Goal: Transaction & Acquisition: Purchase product/service

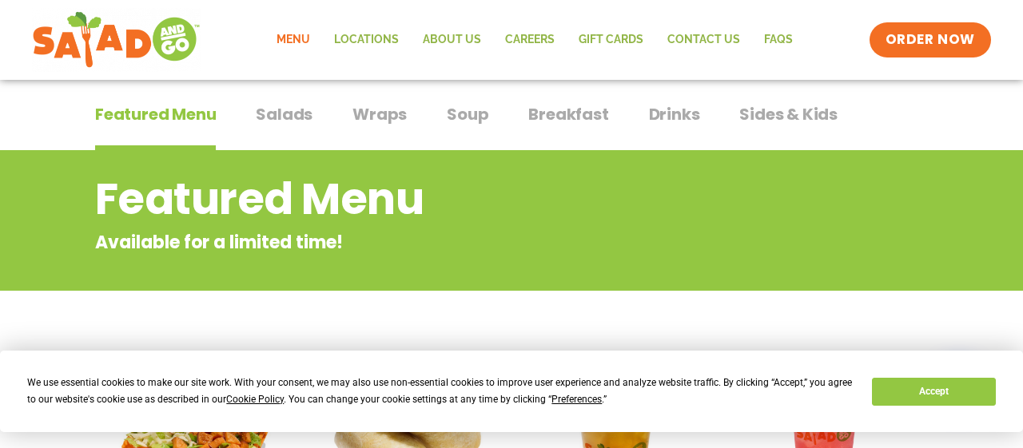
scroll to position [106, 0]
click at [285, 116] on span "Salads" at bounding box center [284, 114] width 57 height 24
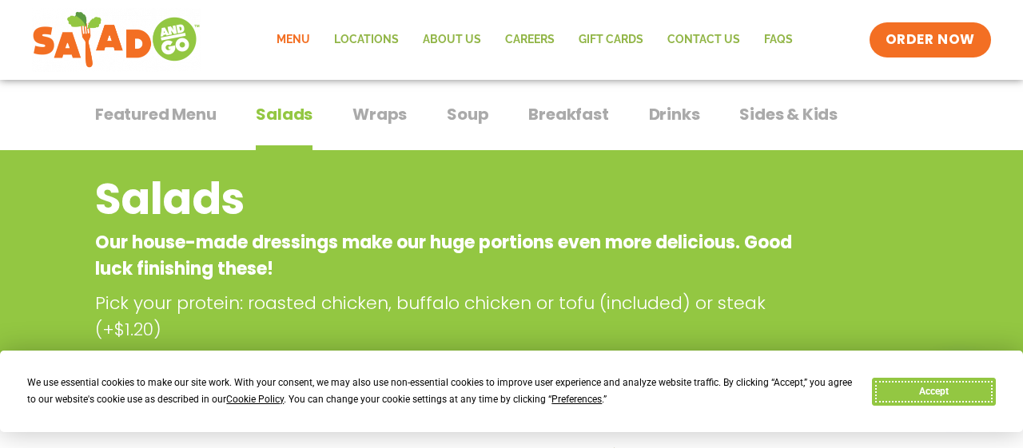
click at [933, 386] on button "Accept" at bounding box center [933, 392] width 123 height 28
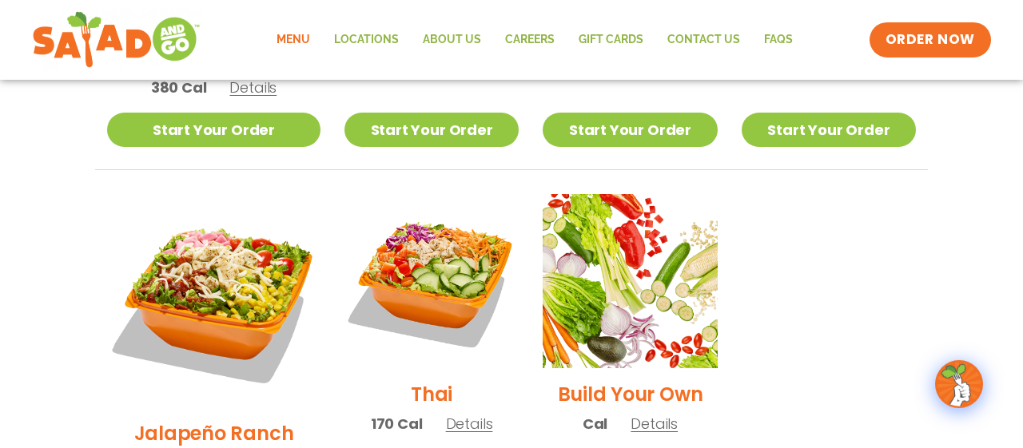
scroll to position [1128, 0]
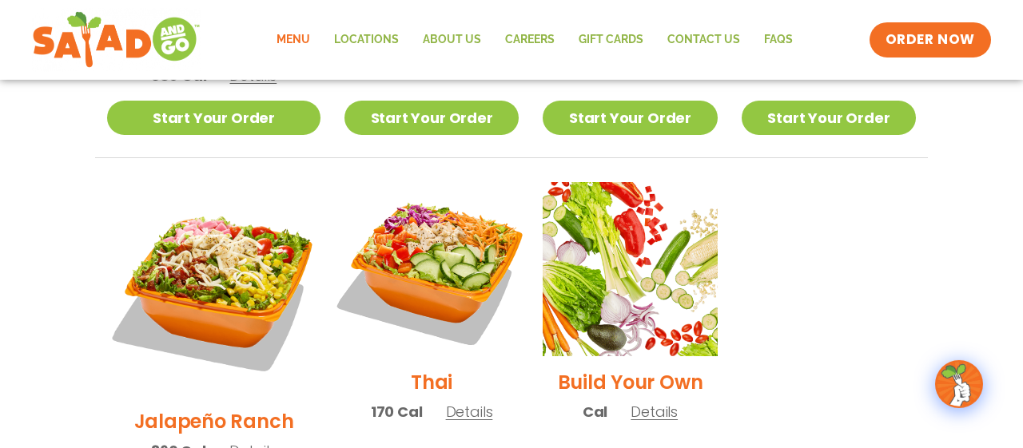
click at [425, 237] on img at bounding box center [431, 269] width 205 height 205
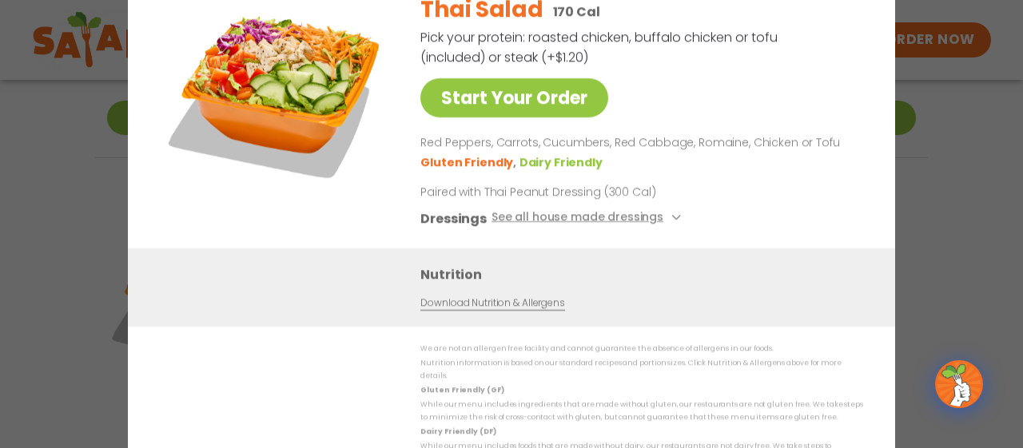
click at [909, 125] on div "Start Your Order Thai Salad 170 Cal Pick your protein: roasted chicken, buffalo…" at bounding box center [511, 224] width 1023 height 448
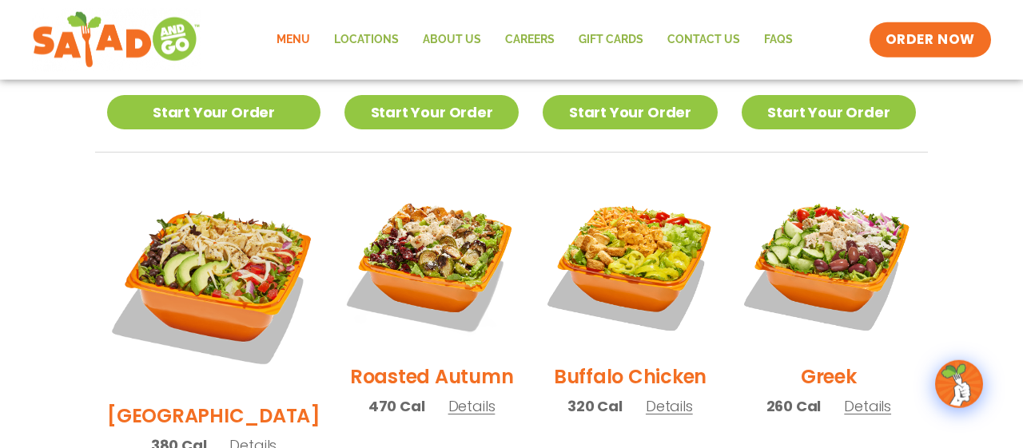
scroll to position [742, 0]
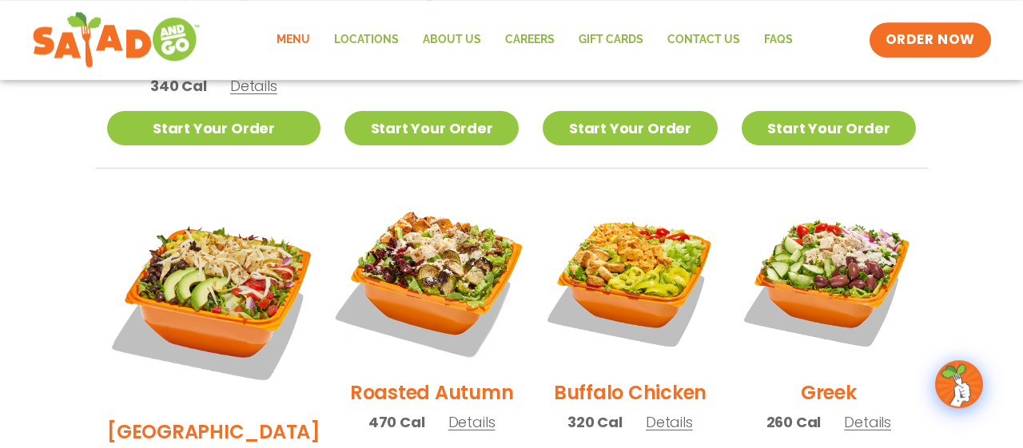
click at [423, 238] on img at bounding box center [431, 279] width 205 height 205
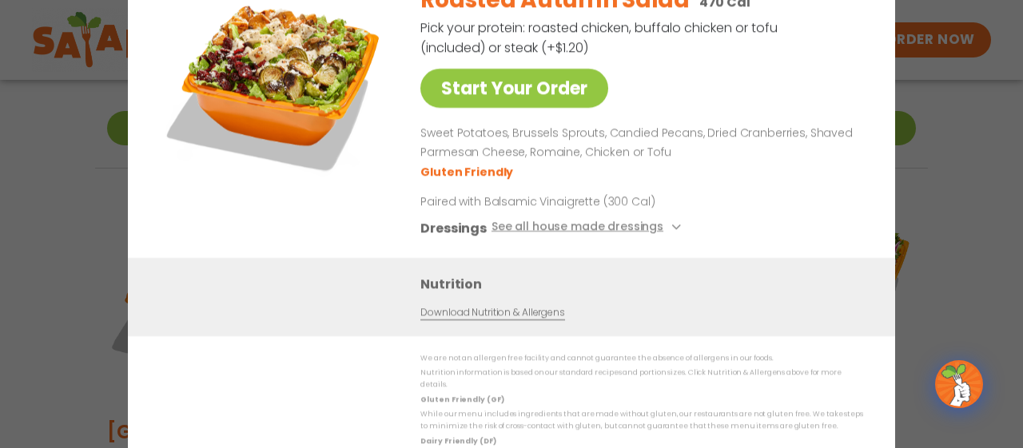
click at [941, 181] on div "Start Your Order Roasted Autumn Salad 470 Cal Pick your protein: roasted chicke…" at bounding box center [511, 224] width 1023 height 448
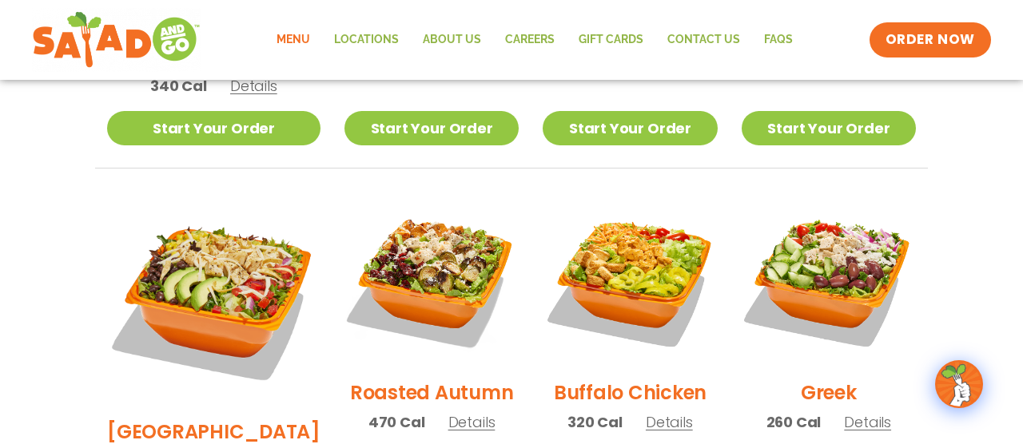
click at [941, 181] on div "Seasonal Southwest Harvest Salad 340 Cal Details Start Your Order Seasonal Star…" at bounding box center [511, 354] width 871 height 1131
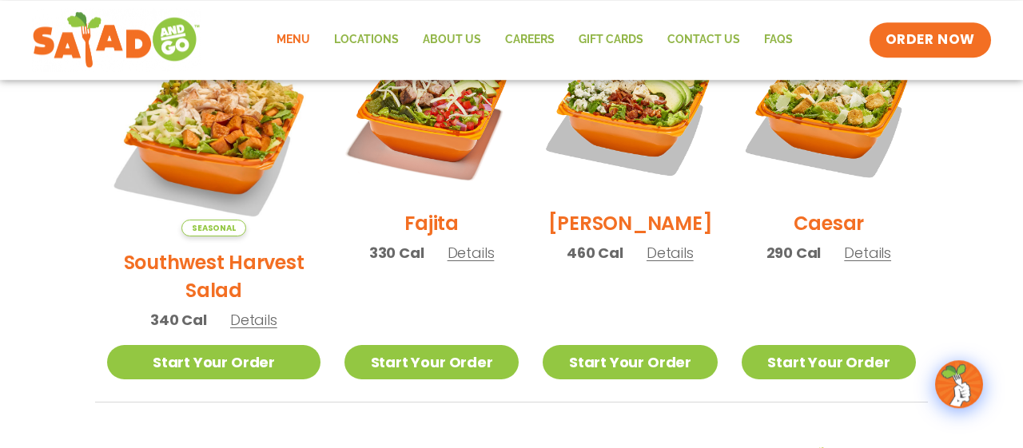
scroll to position [425, 0]
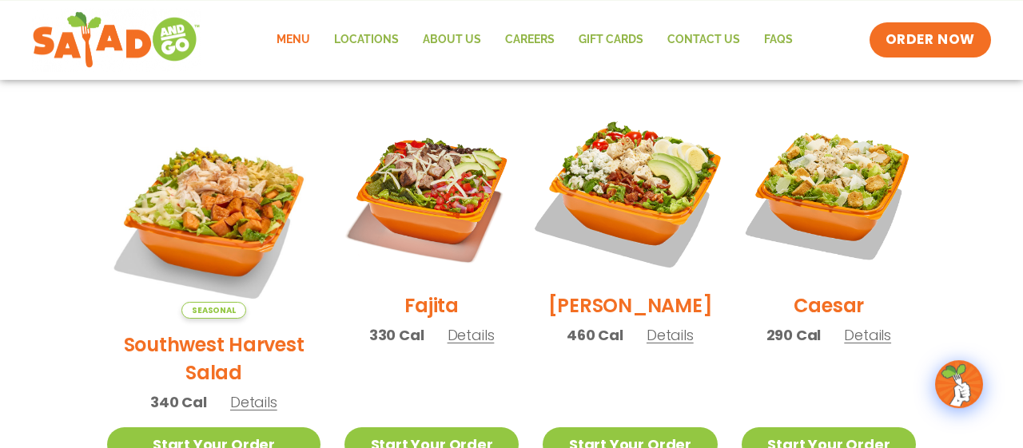
click at [621, 218] on img at bounding box center [630, 192] width 205 height 205
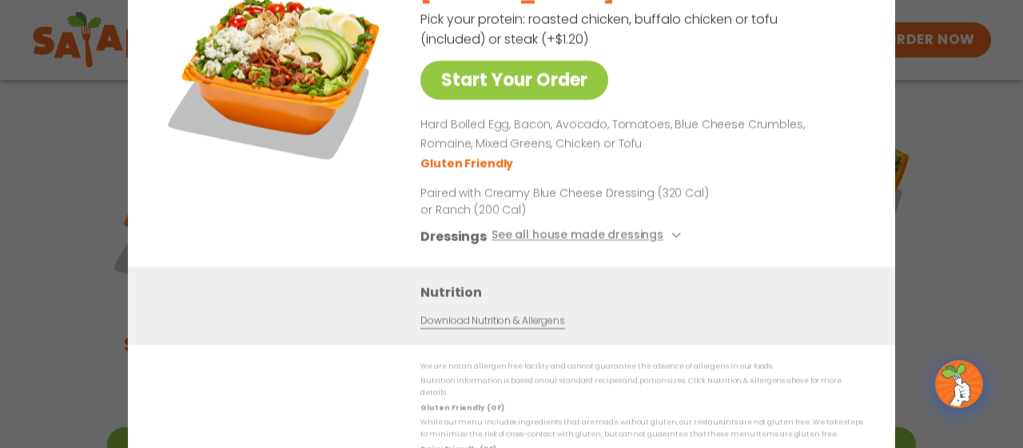
click at [949, 165] on div "Start Your Order [PERSON_NAME] Salad 460 Cal Pick your protein: roasted chicken…" at bounding box center [511, 224] width 1023 height 448
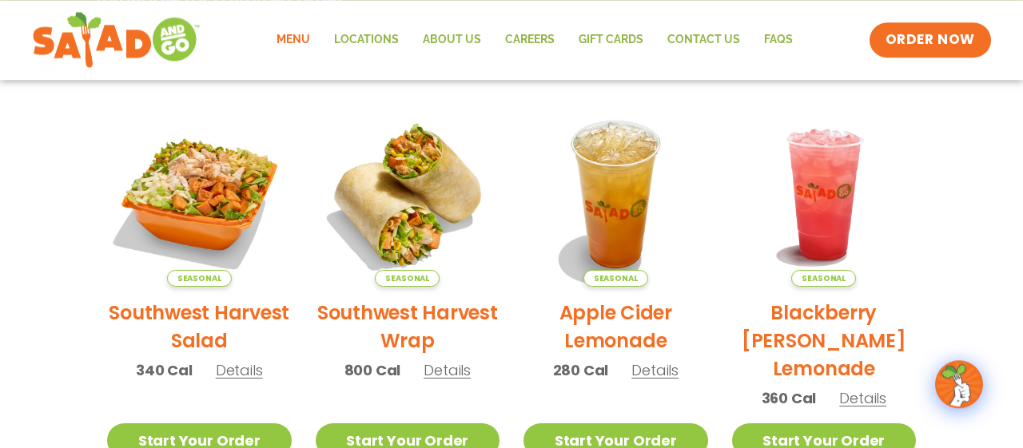
scroll to position [353, 0]
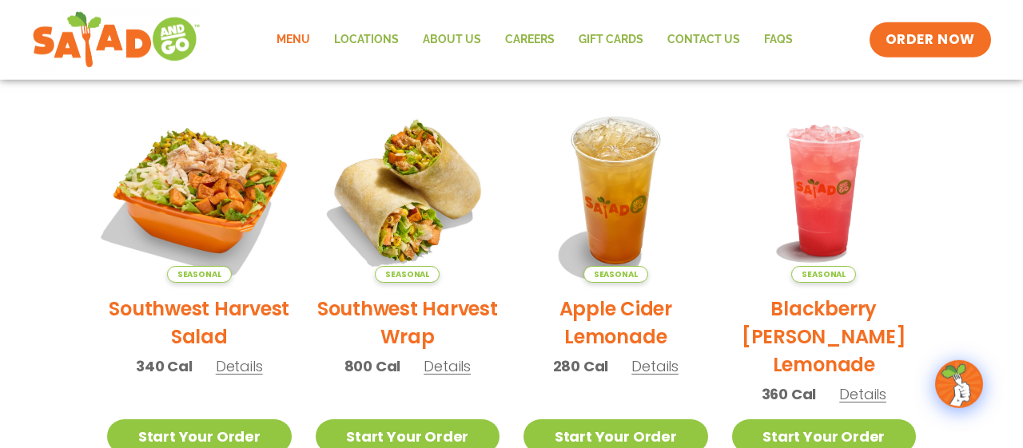
click at [187, 202] on img at bounding box center [199, 190] width 217 height 217
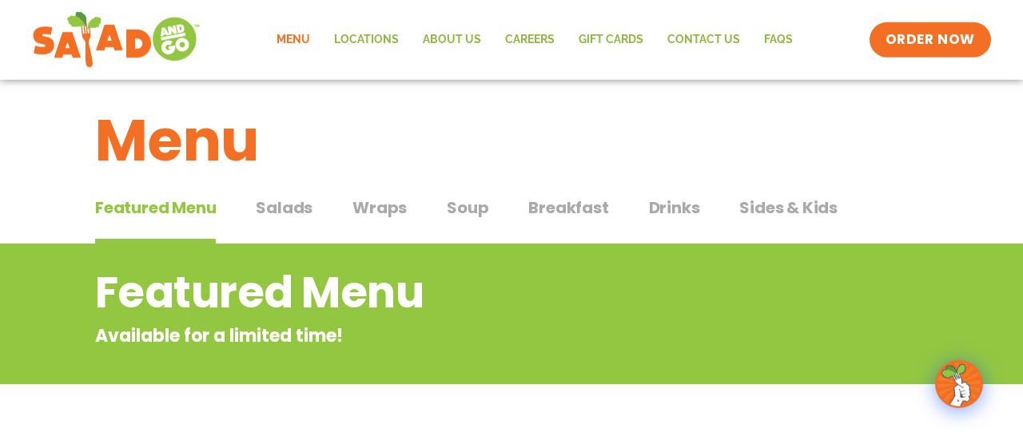
scroll to position [13, 0]
click at [277, 202] on span "Salads" at bounding box center [284, 208] width 57 height 24
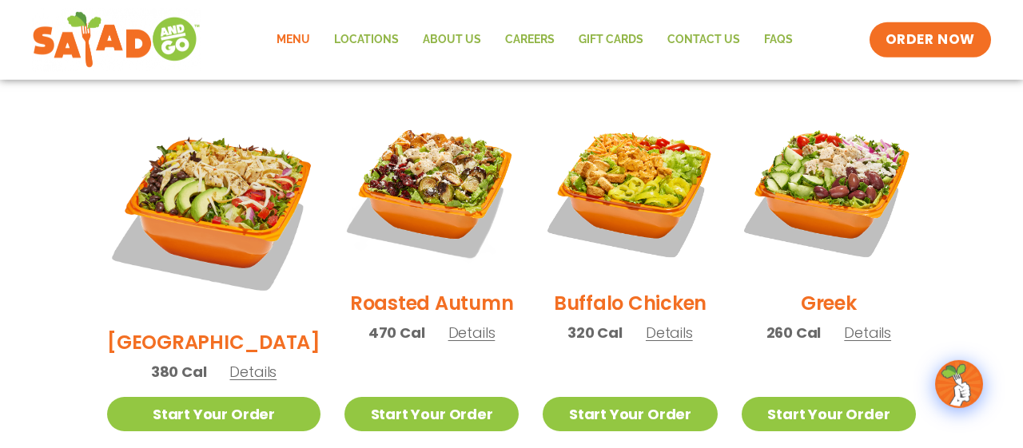
scroll to position [831, 0]
click at [207, 329] on h2 "[GEOGRAPHIC_DATA]" at bounding box center [213, 343] width 213 height 28
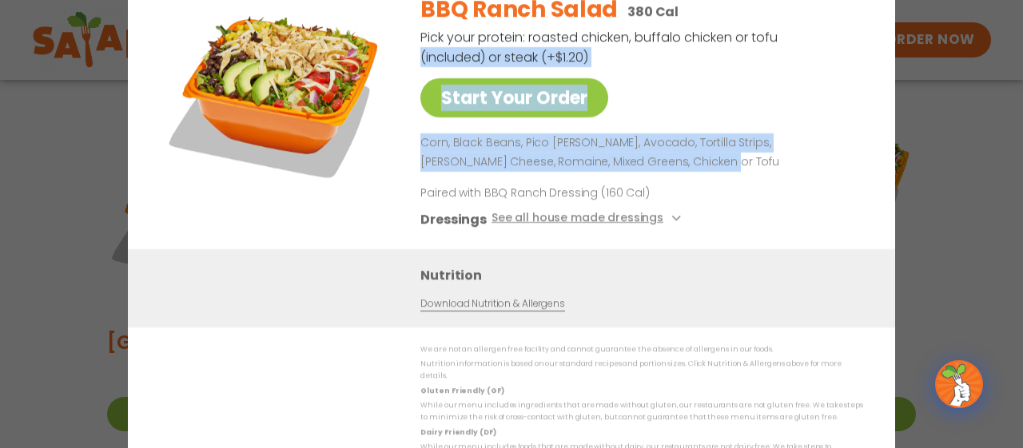
drag, startPoint x: 779, startPoint y: 52, endPoint x: 774, endPoint y: 166, distance: 114.4
click at [774, 166] on div "BBQ Ranch Salad 380 Cal Pick your protein: roasted chicken, buffalo chicken or …" at bounding box center [638, 115] width 436 height 269
click at [810, 75] on div "BBQ Ranch Salad 380 Cal Pick your protein: roasted chicken, buffalo chicken or …" at bounding box center [638, 115] width 436 height 269
